Goal: Information Seeking & Learning: Understand process/instructions

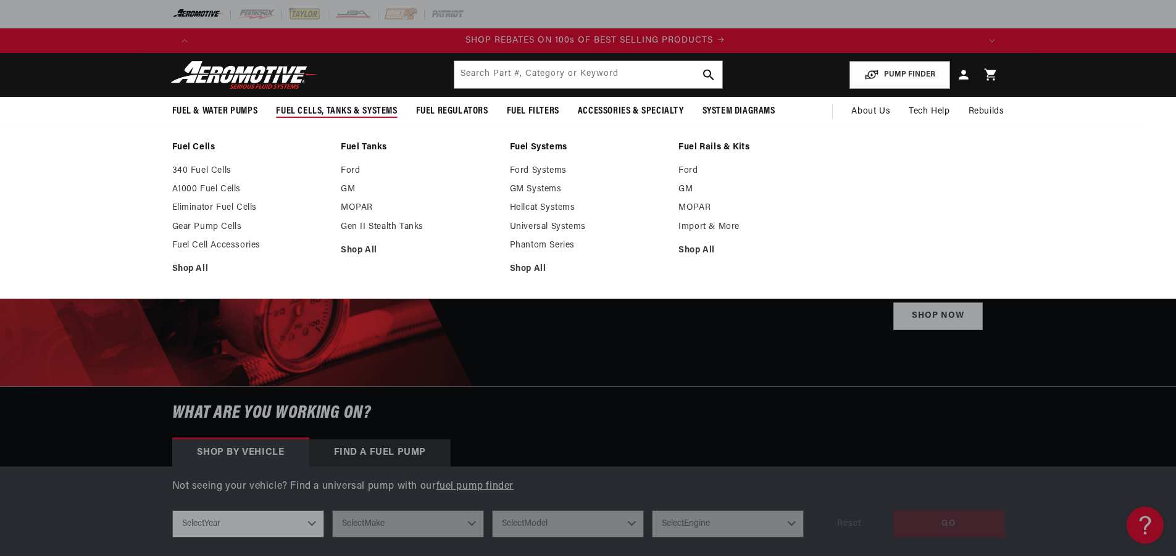
scroll to position [0, 1565]
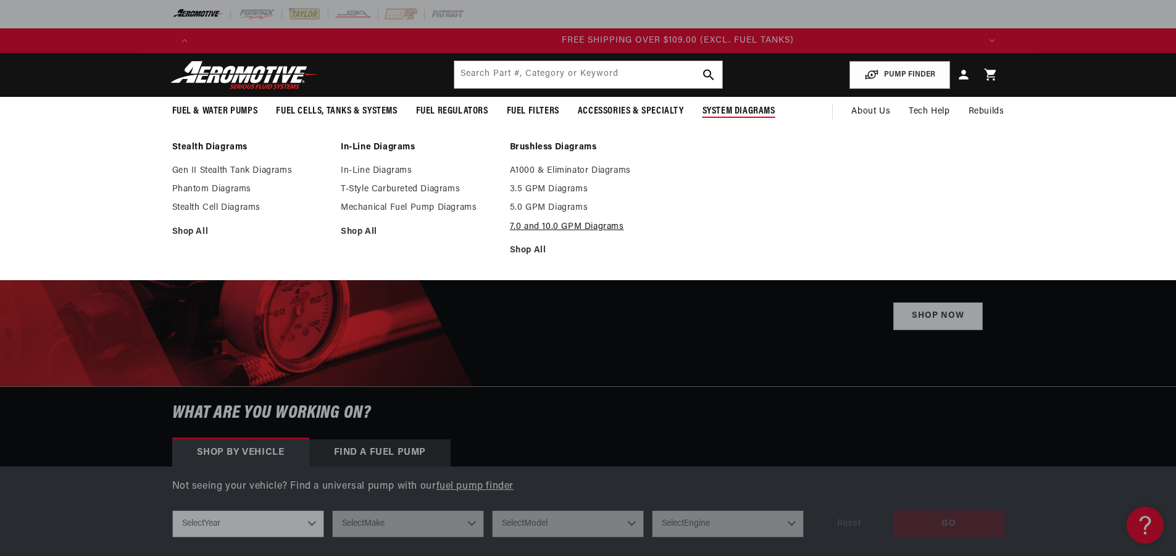
click at [582, 228] on link "7.0 and 10.0 GPM Diagrams" at bounding box center [588, 227] width 157 height 11
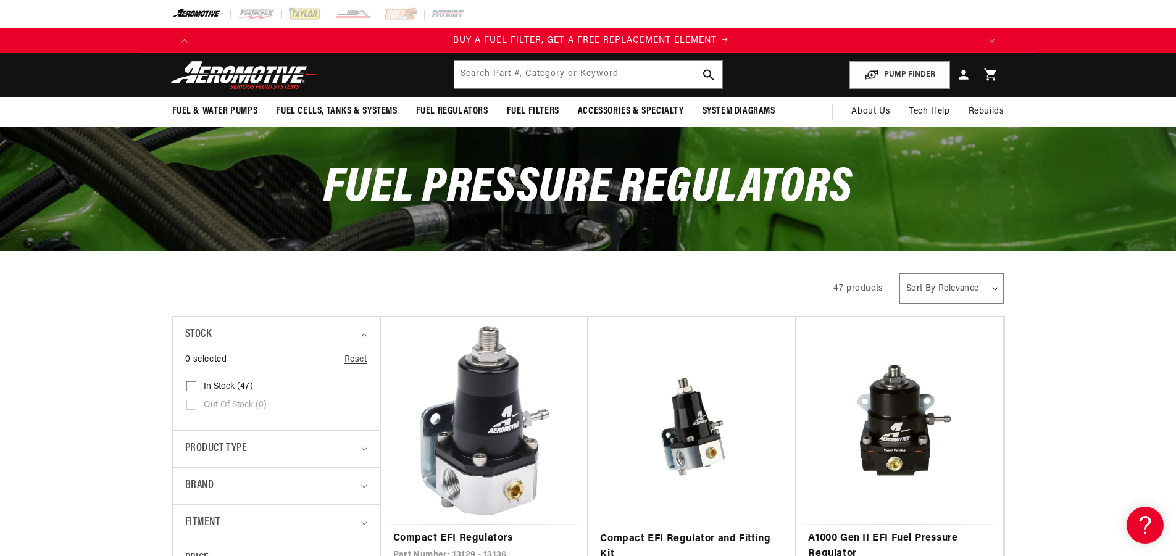
scroll to position [0, 783]
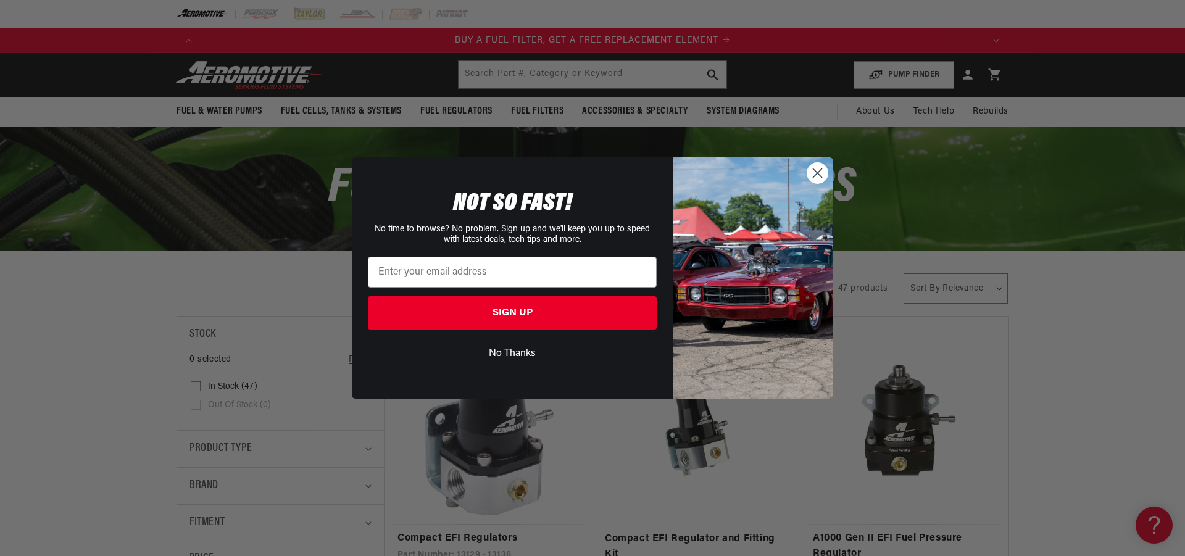
click at [814, 183] on circle "Close dialog" at bounding box center [817, 173] width 20 height 20
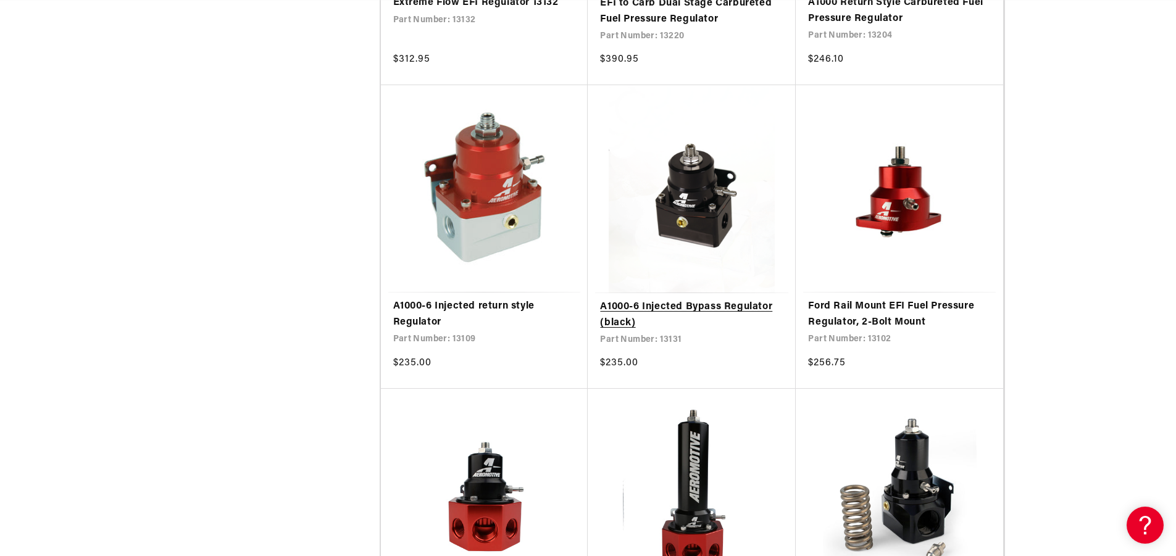
scroll to position [1173, 0]
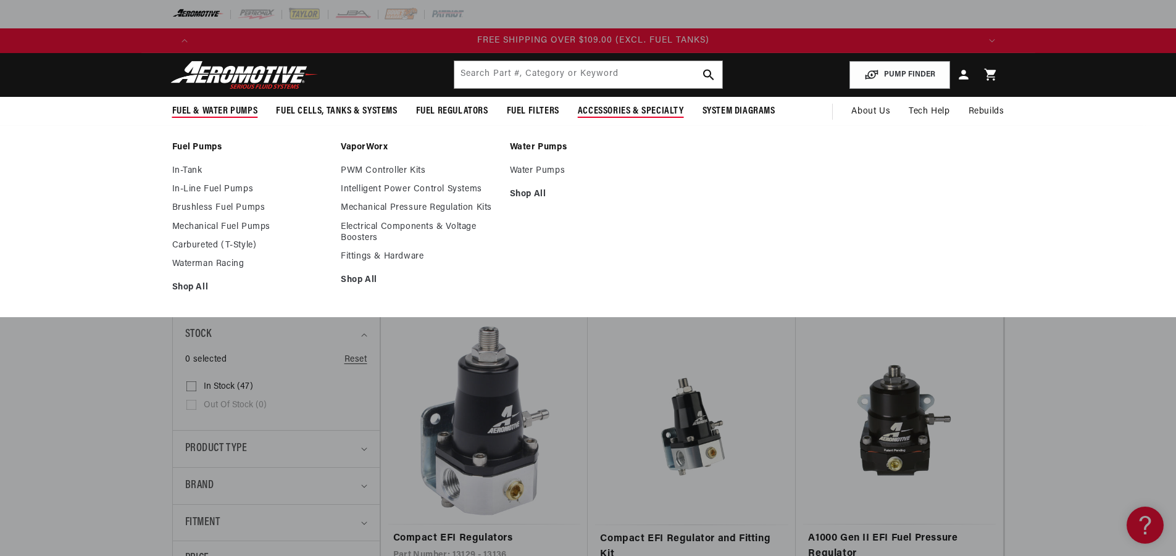
scroll to position [0, 2348]
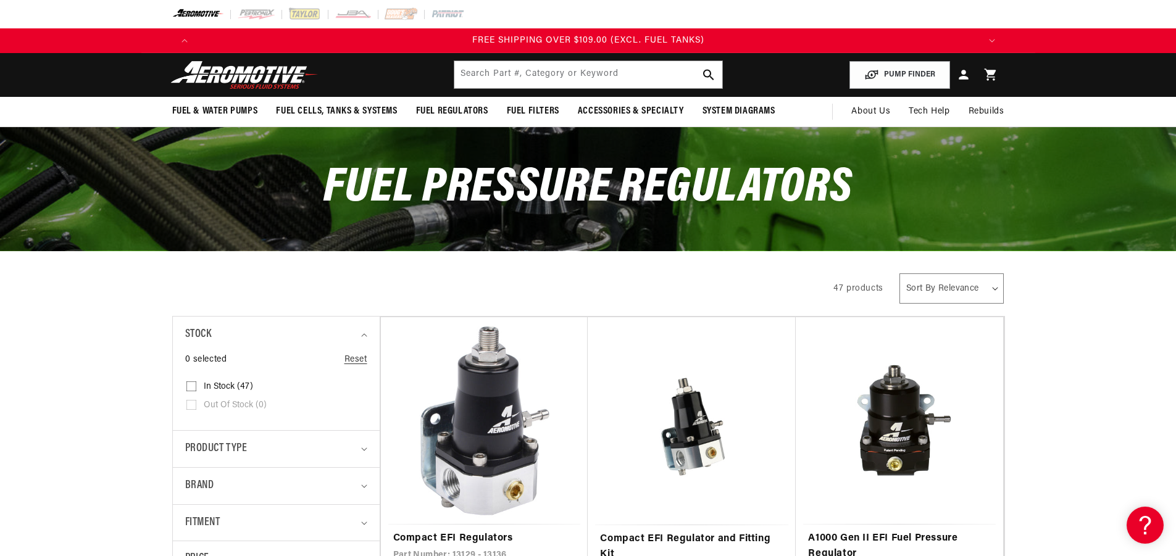
click at [273, 72] on img at bounding box center [244, 74] width 154 height 29
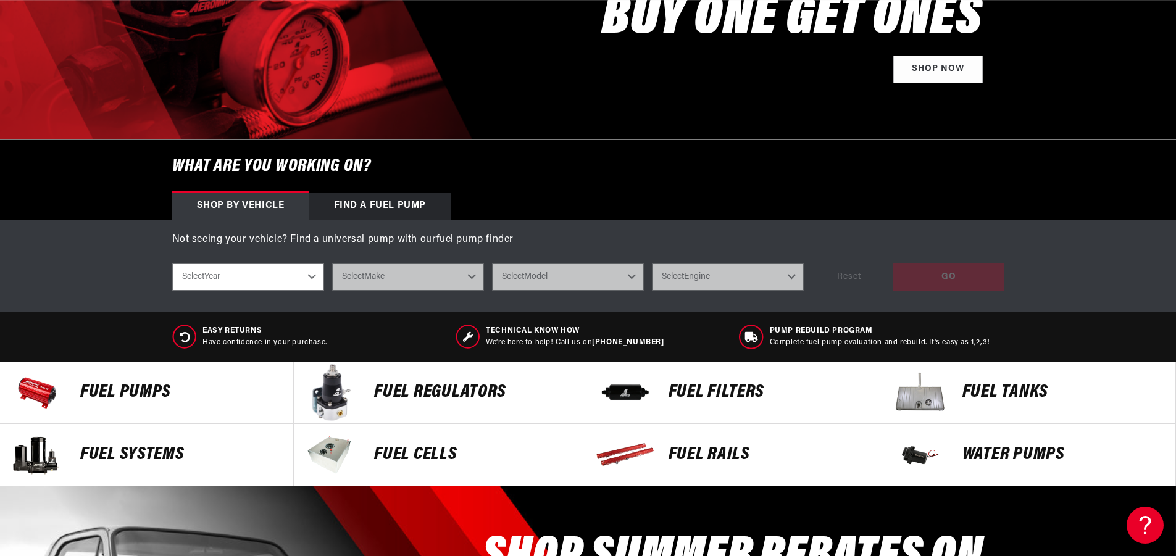
click at [299, 277] on select "Select Year 2023 2022 2021 2020 2019 2018 2017 2016 2015 2014 2013 2012 2011 20…" at bounding box center [248, 277] width 152 height 27
select select "2008"
click at [172, 264] on select "Select Year 2023 2022 2021 2020 2019 2018 2017 2016 2015 2014 2013 2012 2011 20…" at bounding box center [248, 277] width 152 height 27
select select "2008"
click at [397, 262] on div "shop by vehicle What are you working on? 2023 2022 2021 2020 2019 2018 2017 201…" at bounding box center [588, 277] width 832 height 46
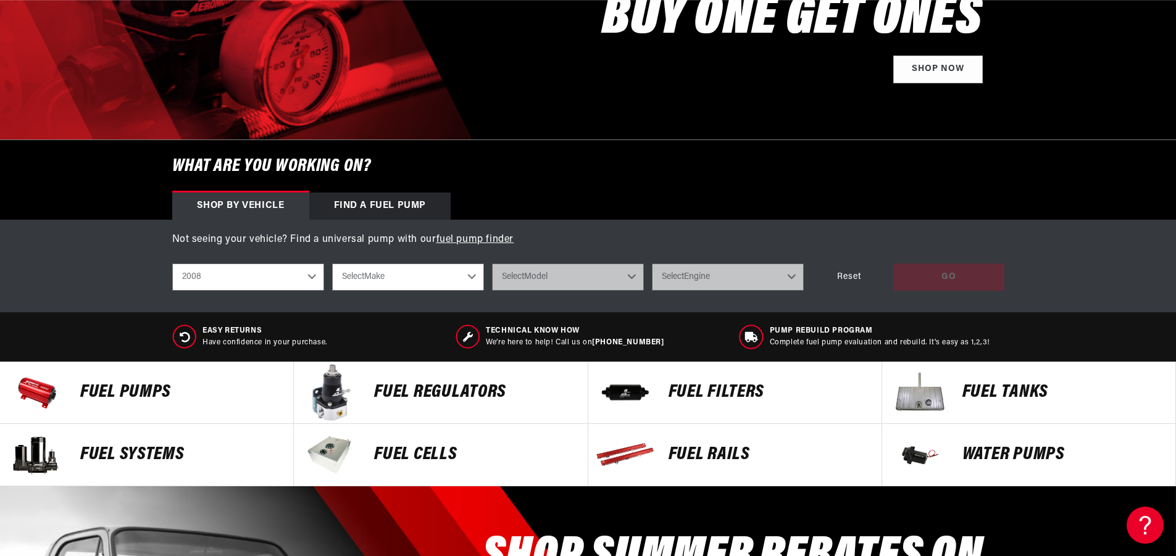
click at [399, 273] on select "Select Make Chevrolet Chrysler Dodge Ford GMC Subaru" at bounding box center [408, 277] width 152 height 27
select select "Subaru"
click at [332, 264] on select "Select Make Chevrolet Chrysler Dodge Ford GMC Subaru" at bounding box center [408, 277] width 152 height 27
select select "Subaru"
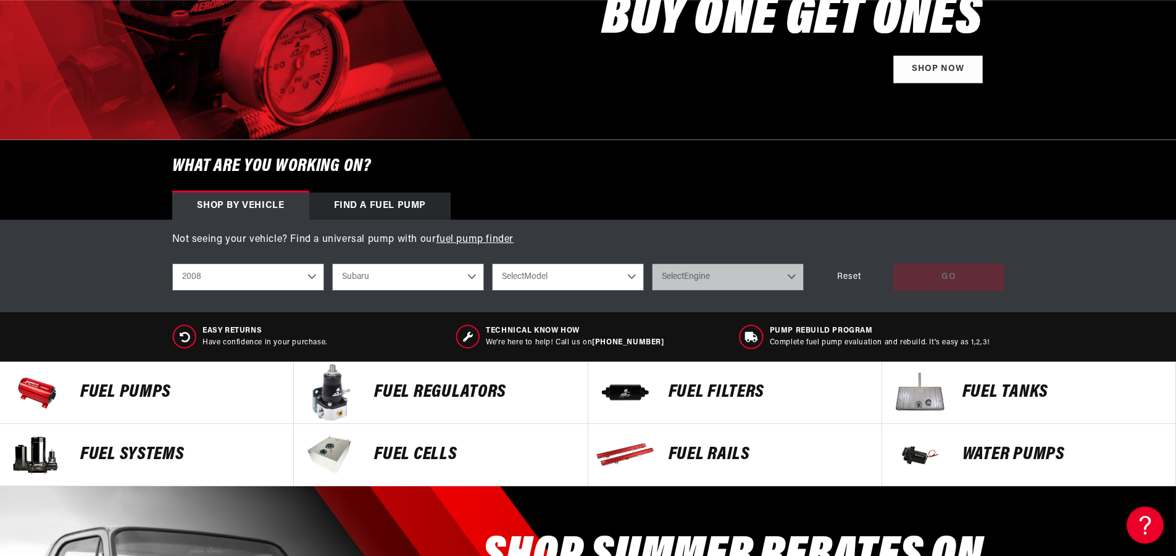
click at [554, 279] on select "Select Model Impreza" at bounding box center [568, 277] width 152 height 27
select select "Impreza"
click at [492, 264] on select "Select Model Impreza" at bounding box center [568, 277] width 152 height 27
select select "Impreza"
click at [706, 273] on select "Select Engine 2.5L" at bounding box center [728, 277] width 152 height 27
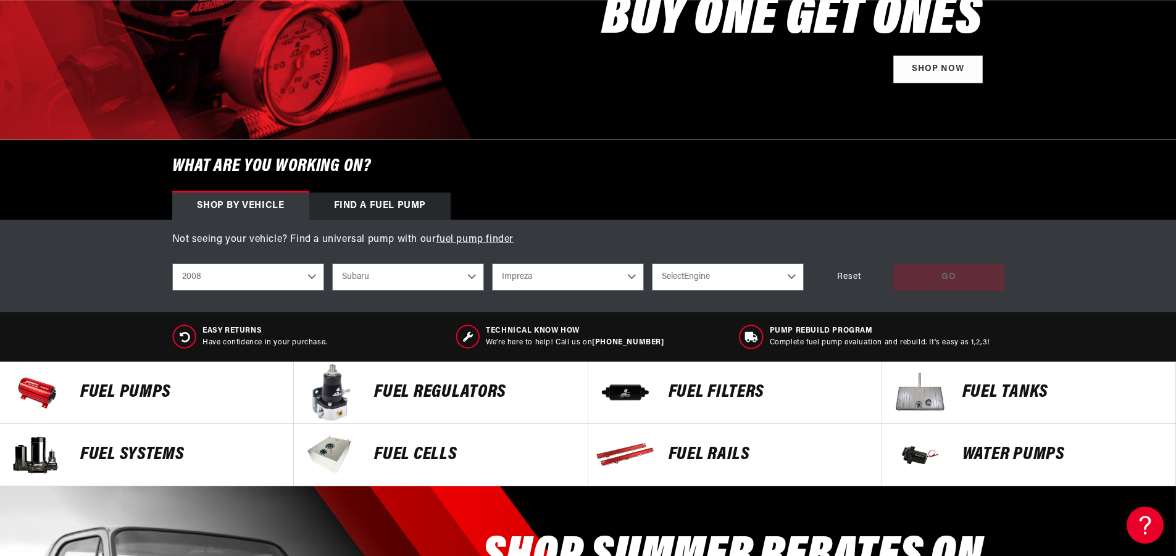
select select "2.5L"
click at [652, 264] on select "Select Engine 2.5L" at bounding box center [728, 277] width 152 height 27
select select "2.5L"
click at [947, 280] on div "GO" at bounding box center [948, 278] width 111 height 28
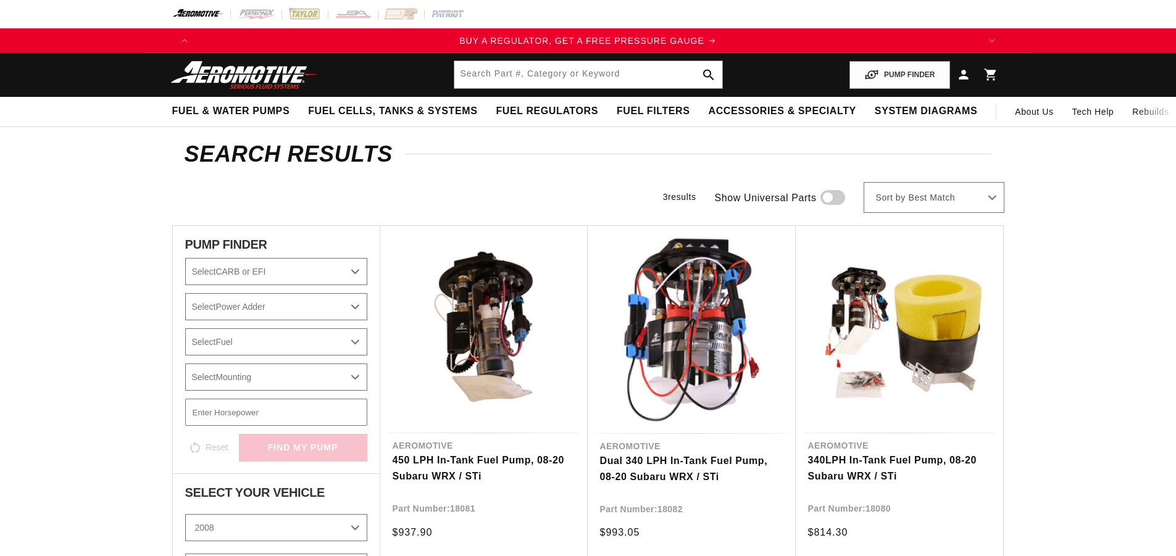
select select "2008"
select select "Subaru"
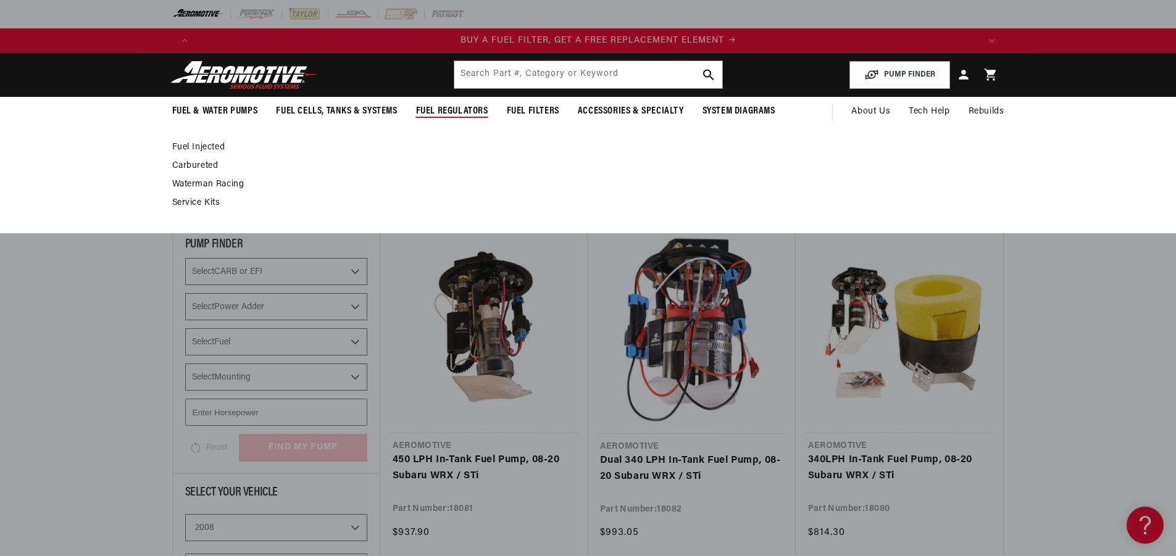
scroll to position [0, 783]
click at [182, 144] on link "Fuel Injected" at bounding box center [582, 147] width 820 height 11
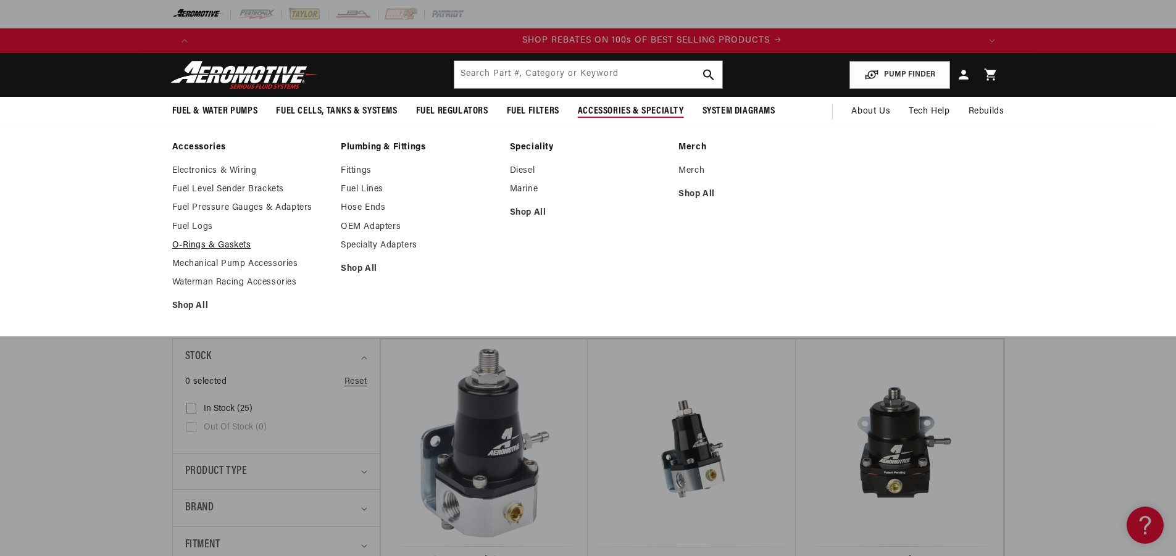
scroll to position [0, 1565]
click at [276, 209] on link "Fuel Pressure Gauges & Adapters" at bounding box center [250, 207] width 157 height 11
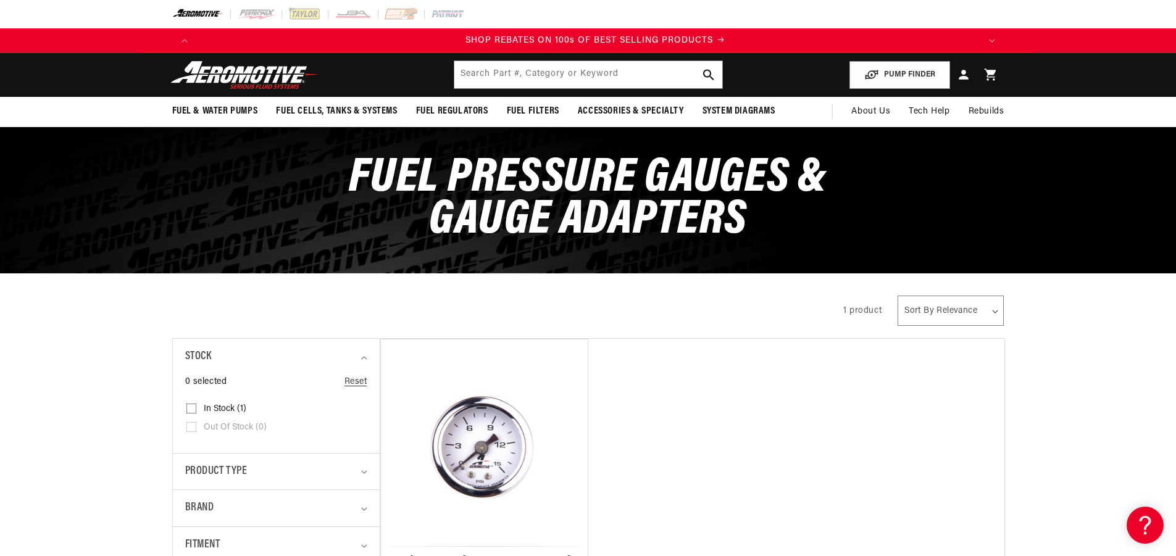
scroll to position [0, 1565]
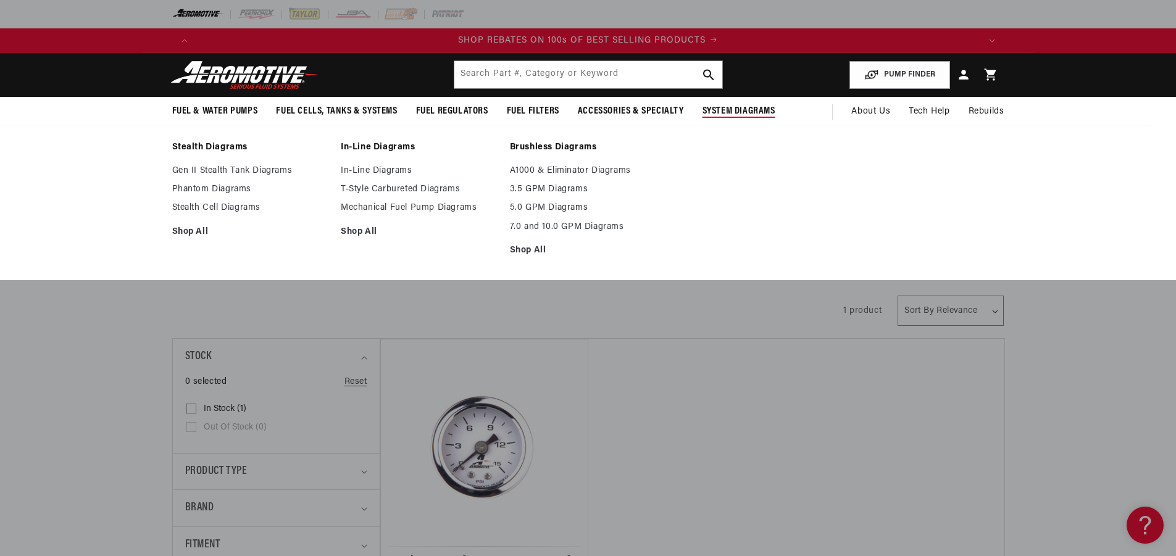
click at [754, 108] on span "System Diagrams" at bounding box center [738, 111] width 73 height 13
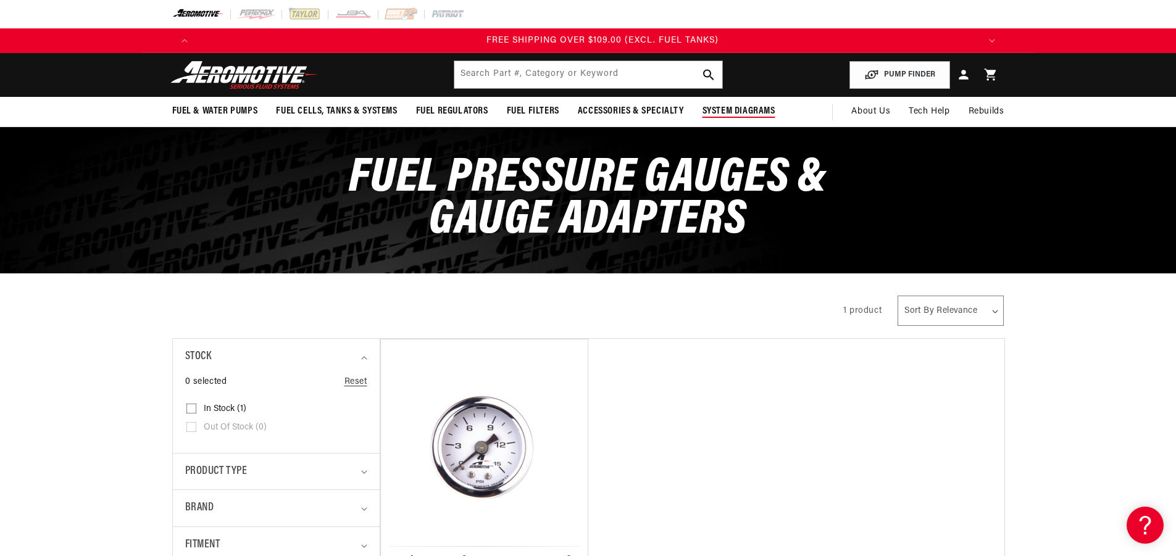
scroll to position [0, 2348]
click at [752, 113] on span "System Diagrams" at bounding box center [738, 111] width 73 height 13
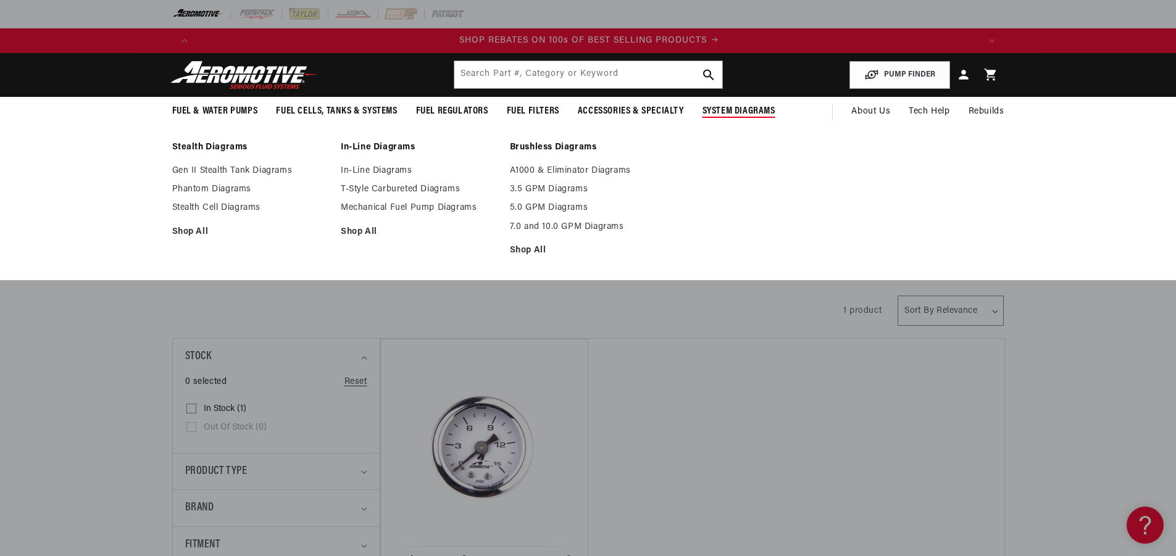
scroll to position [0, 1565]
drag, startPoint x: 667, startPoint y: 272, endPoint x: 151, endPoint y: 135, distance: 533.7
click at [151, 135] on div "Stealth Diagrams Gen II Stealth Tank Diagrams Phantom Diagrams Stealth Cell Dia…" at bounding box center [588, 202] width 1176 height 155
copy ul "Stealth Diagrams Gen II Stealth Tank Diagrams Phantom Diagrams Stealth Cell Dia…"
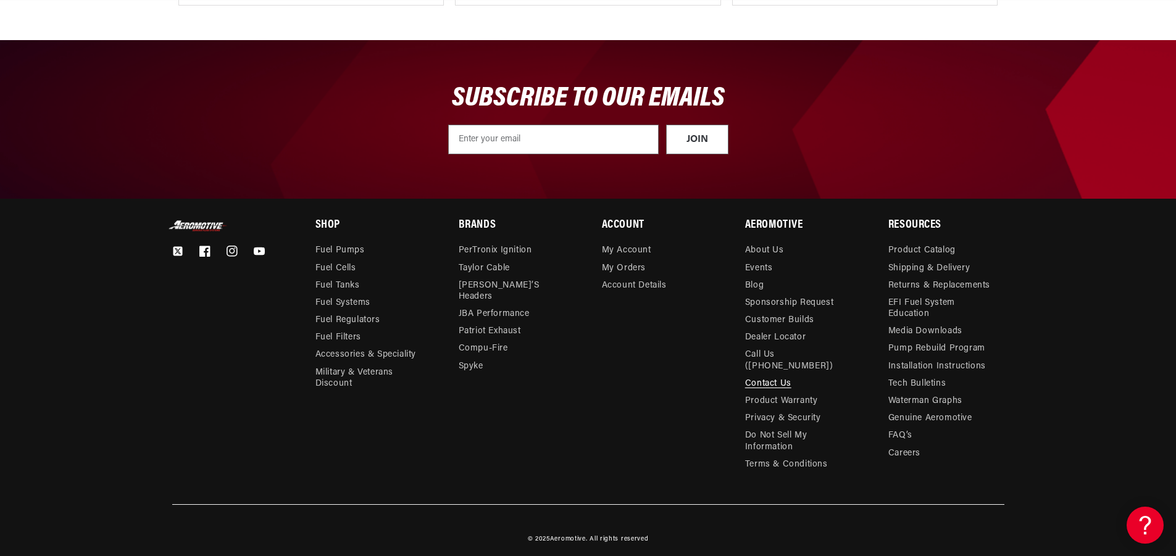
click at [763, 375] on link "Contact Us" at bounding box center [768, 383] width 46 height 17
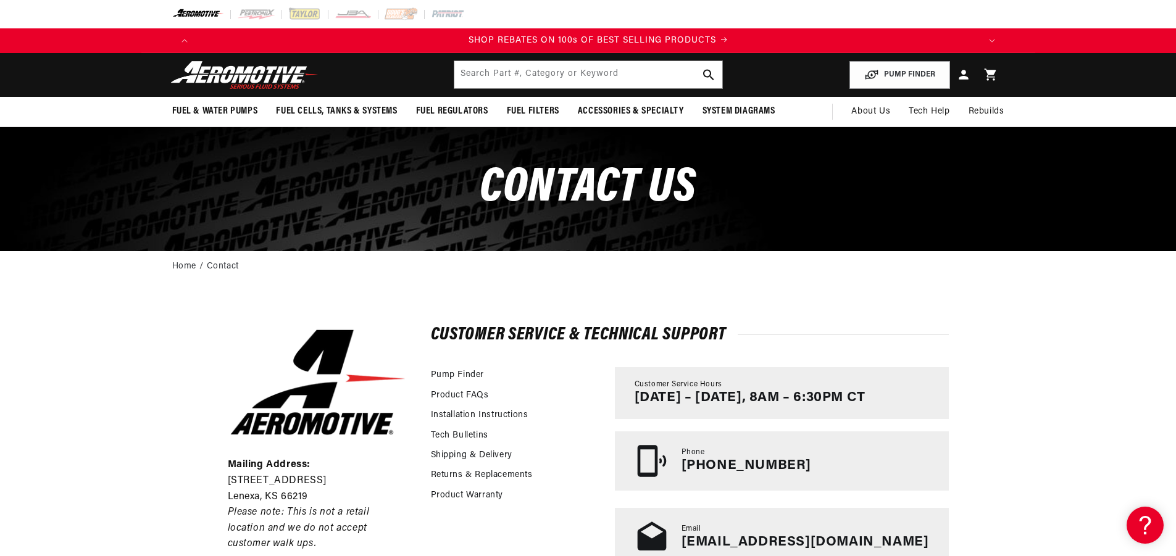
scroll to position [0, 1565]
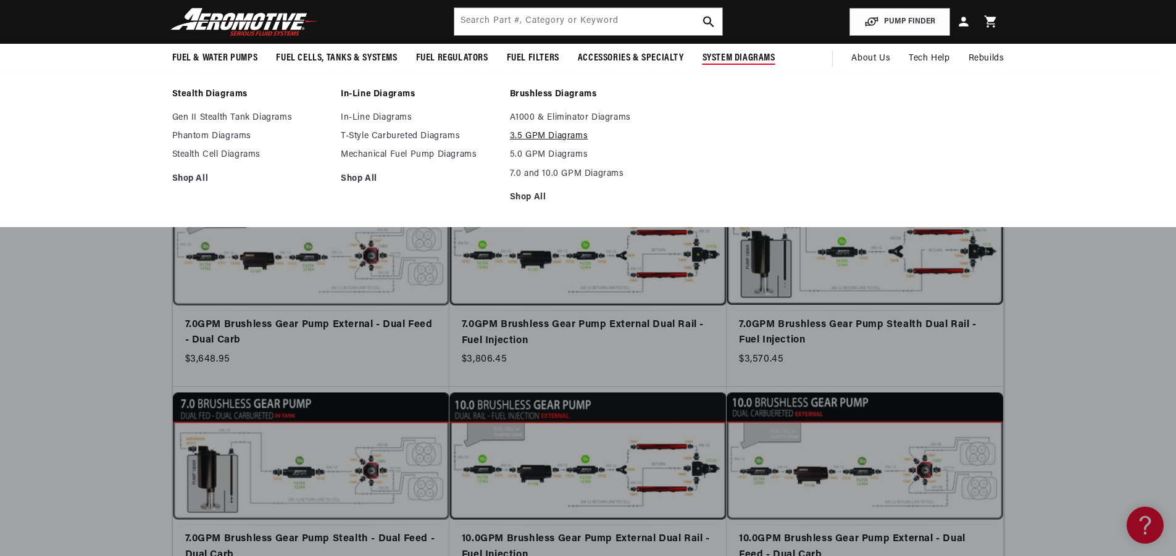
scroll to position [0, 783]
click at [572, 134] on link "3.5 GPM Diagrams" at bounding box center [588, 136] width 157 height 11
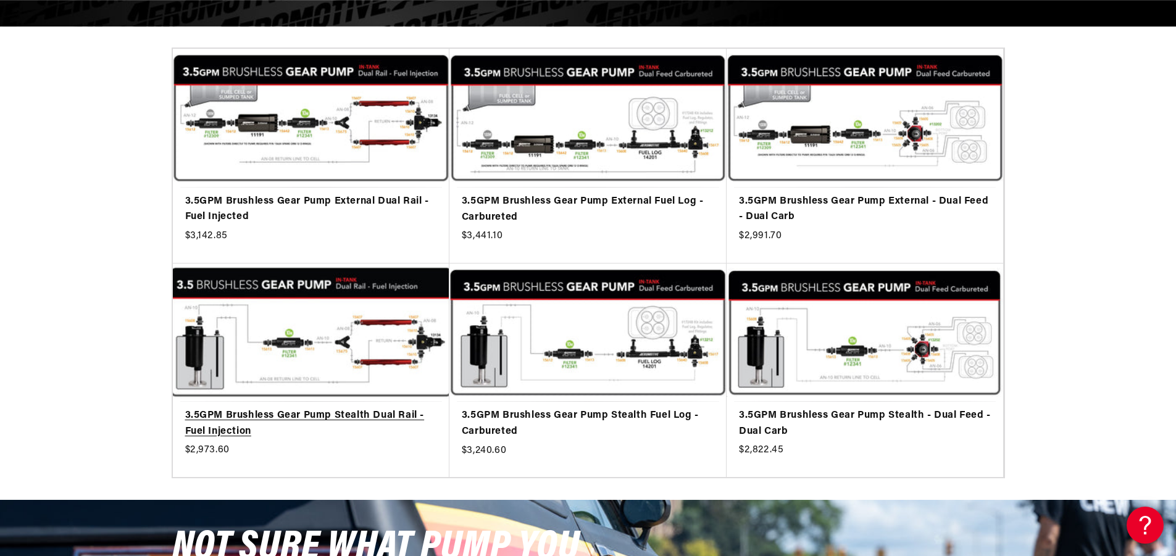
click at [381, 408] on link "3.5GPM Brushless Gear Pump Stealth Dual Rail - Fuel Injection" at bounding box center [311, 423] width 252 height 31
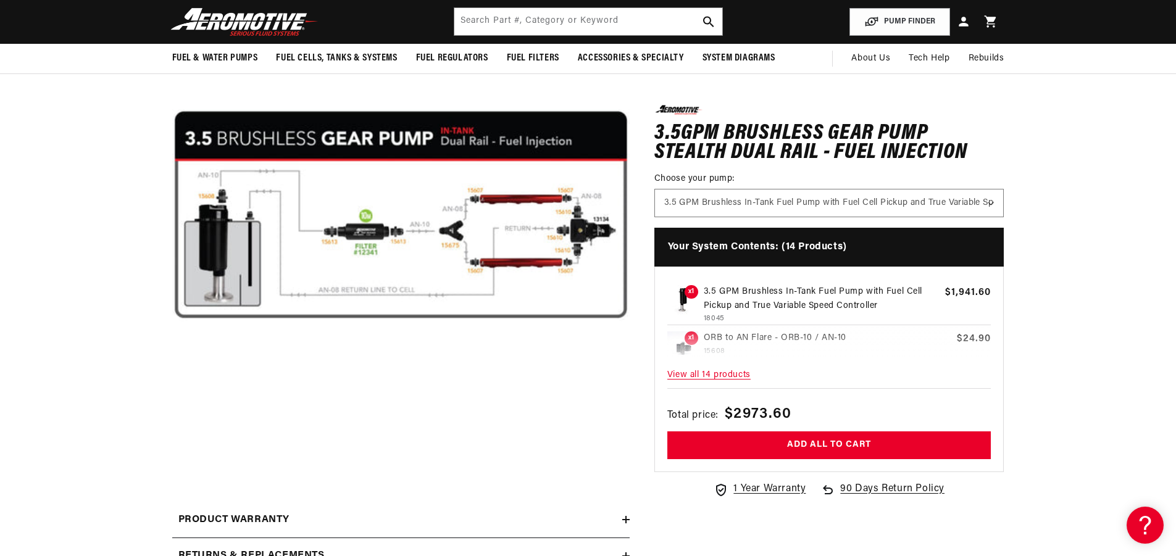
scroll to position [0, 2348]
